Goal: Information Seeking & Learning: Learn about a topic

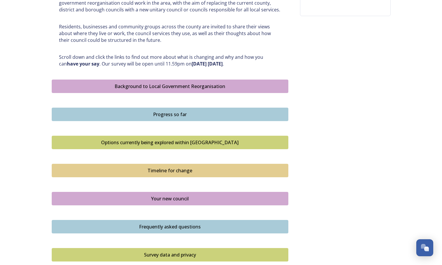
scroll to position [275, 0]
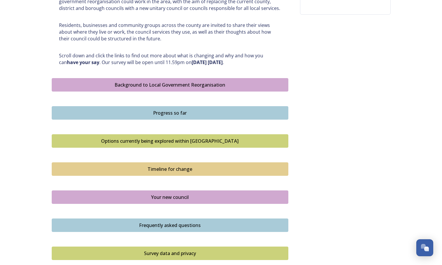
click at [196, 86] on div "Background to Local Government Reorganisation" at bounding box center [170, 84] width 230 height 7
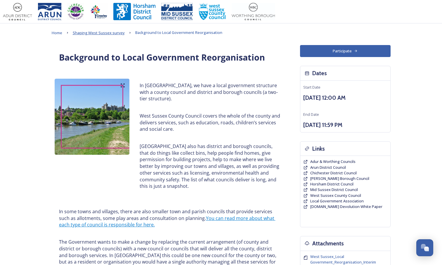
click at [119, 35] on span "Shaping West Sussex survey" at bounding box center [99, 32] width 52 height 5
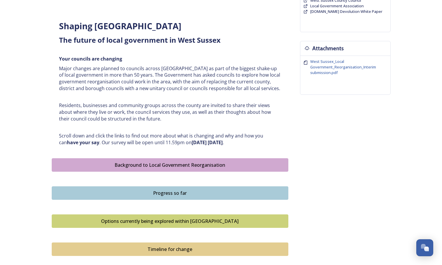
scroll to position [214, 0]
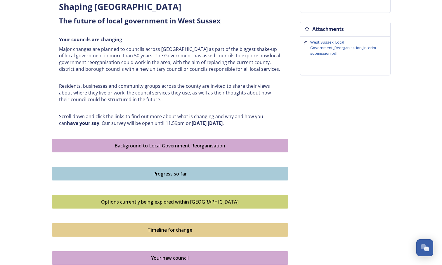
click at [183, 175] on div "Progress so far" at bounding box center [170, 173] width 230 height 7
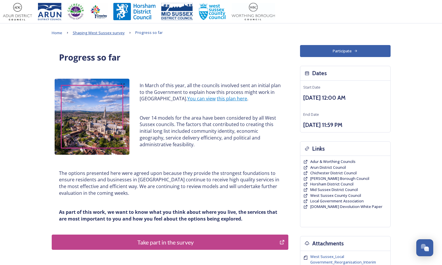
click at [91, 33] on span "Shaping West Sussex survey" at bounding box center [99, 32] width 52 height 5
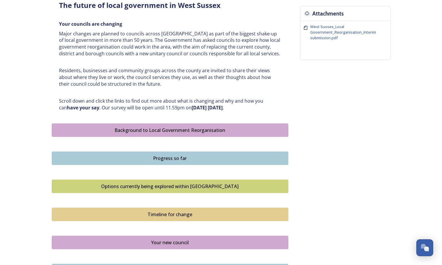
scroll to position [242, 0]
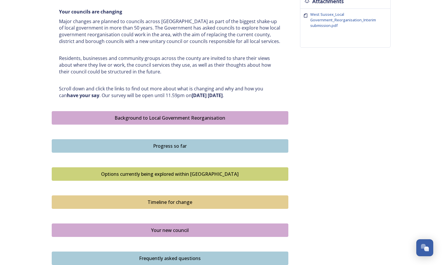
click at [175, 177] on div "Options currently being explored within [GEOGRAPHIC_DATA]" at bounding box center [170, 173] width 230 height 7
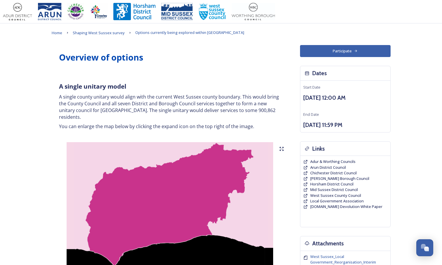
click at [175, 177] on img at bounding box center [170, 215] width 237 height 146
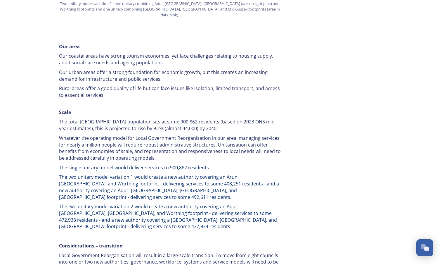
scroll to position [827, 0]
